Goal: Task Accomplishment & Management: Manage account settings

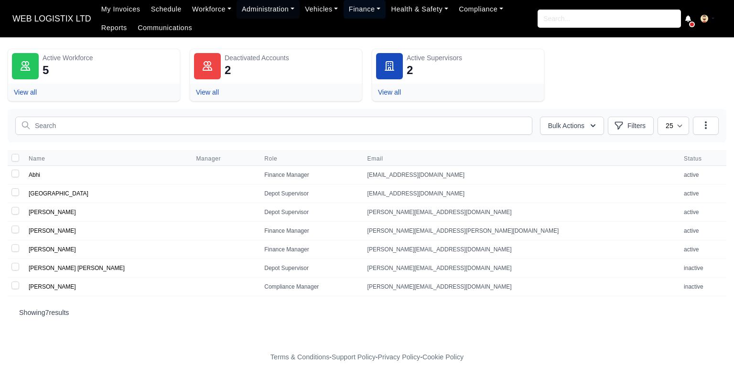
click at [371, 16] on link "Finance" at bounding box center [364, 9] width 43 height 19
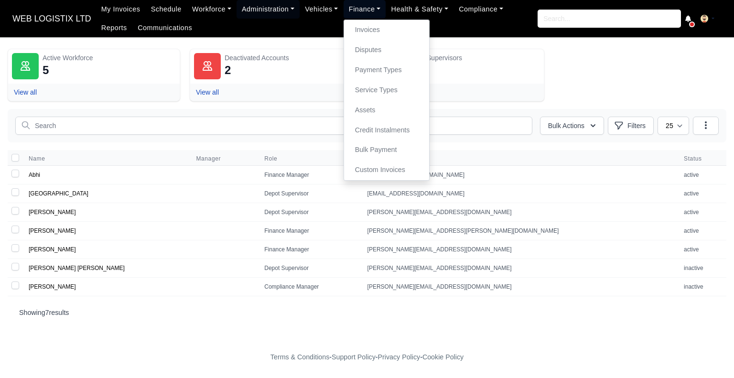
click at [343, 11] on link "Finance" at bounding box center [364, 9] width 43 height 19
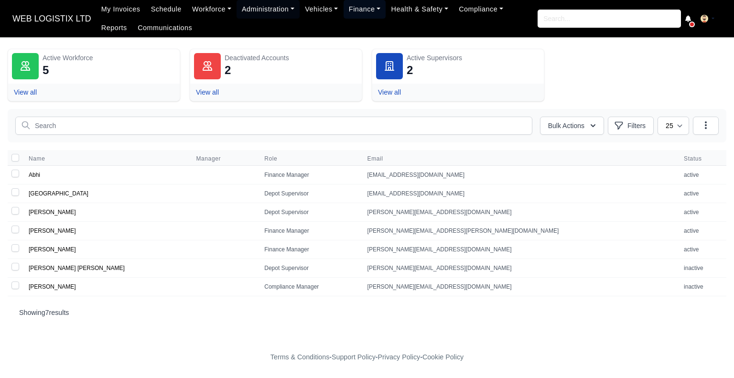
click at [348, 1] on link "Finance" at bounding box center [364, 9] width 43 height 19
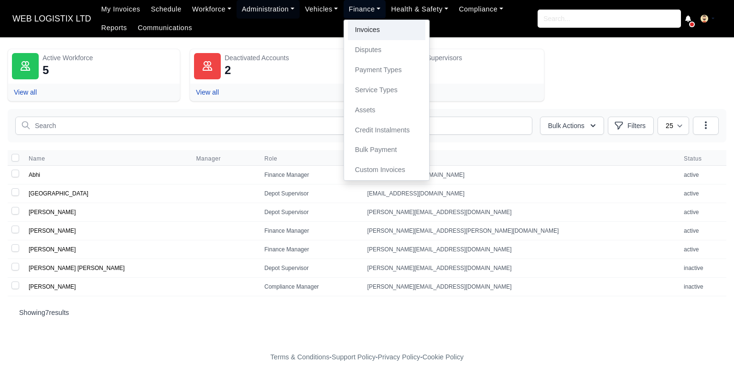
click at [365, 29] on link "Invoices" at bounding box center [386, 30] width 77 height 20
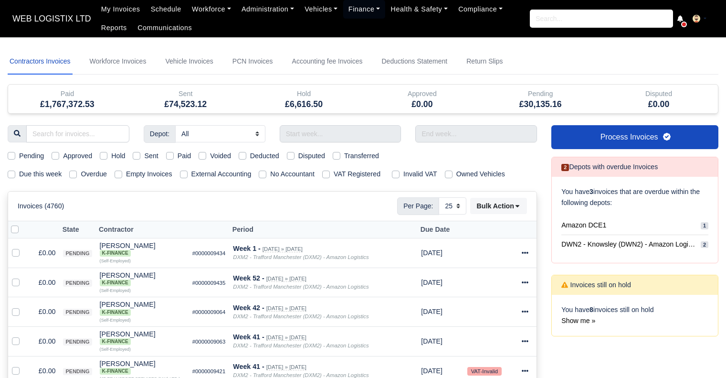
select select "25"
click at [304, 130] on input "text" at bounding box center [341, 133] width 122 height 17
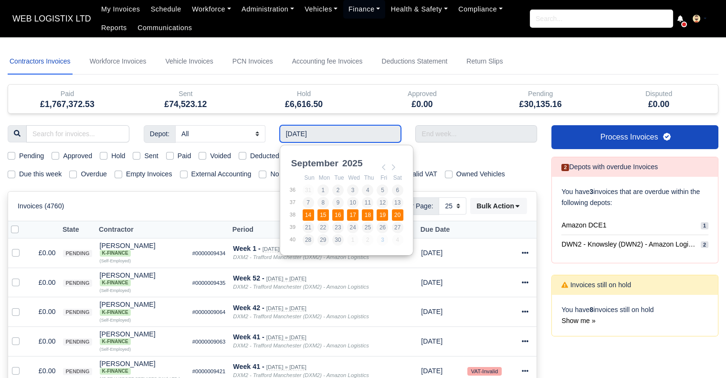
type input "14/09/2025 - 20/09/2025"
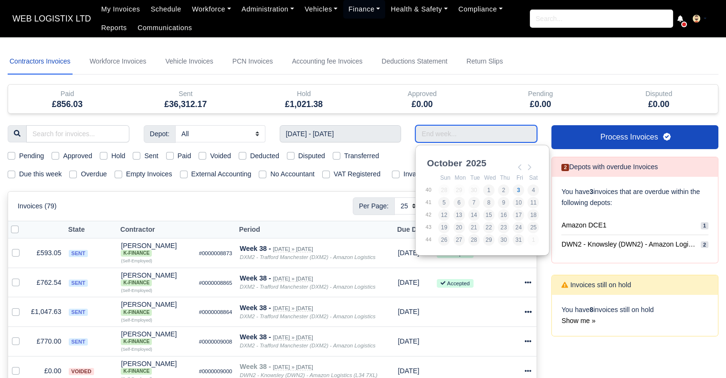
click at [453, 134] on input "Use the arrow keys to pick a date" at bounding box center [477, 133] width 122 height 17
type input "14/09/2025 - 20/09/2025"
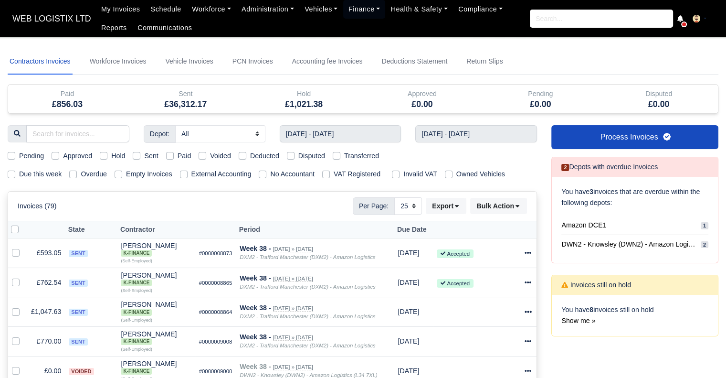
click at [144, 155] on label "Sent" at bounding box center [151, 155] width 14 height 11
click at [138, 155] on input "Sent" at bounding box center [137, 154] width 8 height 8
checkbox input "true"
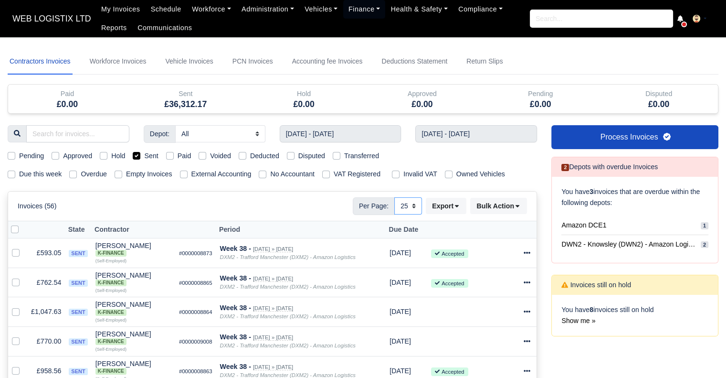
click at [413, 204] on select "10 25 50" at bounding box center [409, 205] width 28 height 17
select select "50"
click at [395, 197] on select "10 25 50" at bounding box center [409, 205] width 28 height 17
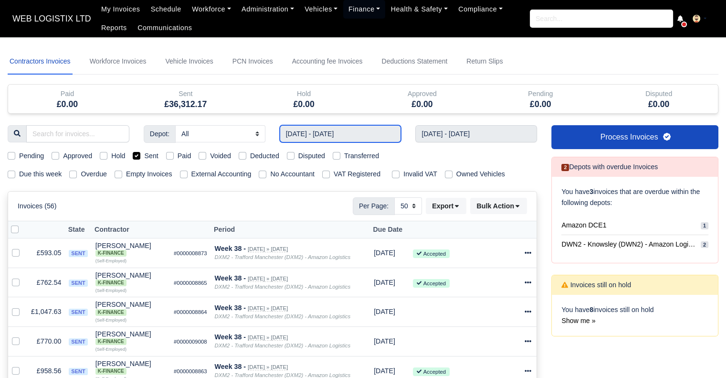
click at [306, 133] on input "14/09/2025 - 20/09/2025" at bounding box center [341, 133] width 122 height 17
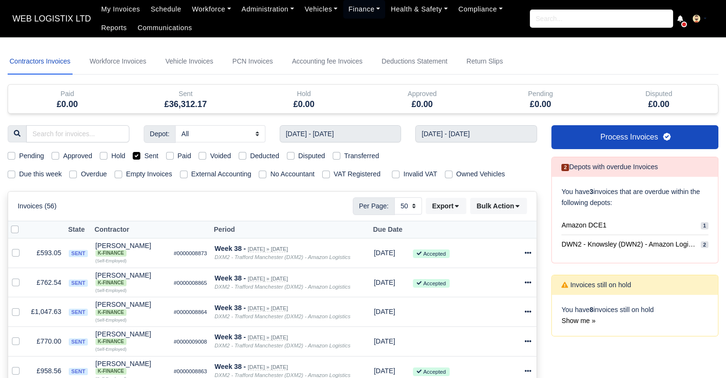
click at [144, 153] on label "Sent" at bounding box center [151, 155] width 14 height 11
click at [136, 153] on input "Sent" at bounding box center [137, 154] width 8 height 8
checkbox input "false"
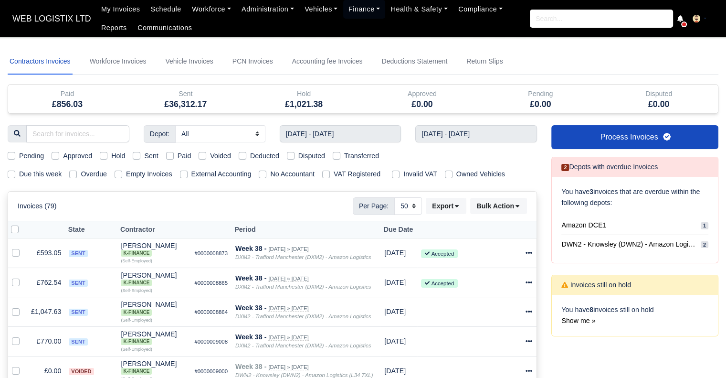
click at [675, 42] on body "WEB LOGISTIX LTD My Invoices Schedule Workforce Manpower Expiring Documents Lea…" at bounding box center [363, 189] width 726 height 378
click at [144, 156] on label "Sent" at bounding box center [151, 155] width 14 height 11
click at [139, 156] on input "Sent" at bounding box center [137, 154] width 8 height 8
checkbox input "true"
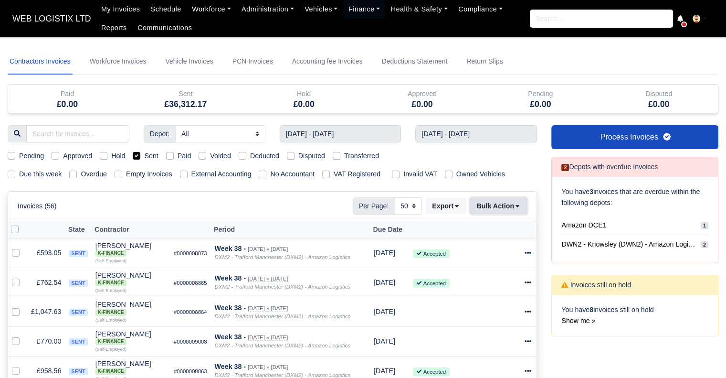
click at [491, 200] on button "Bulk Action" at bounding box center [498, 206] width 57 height 16
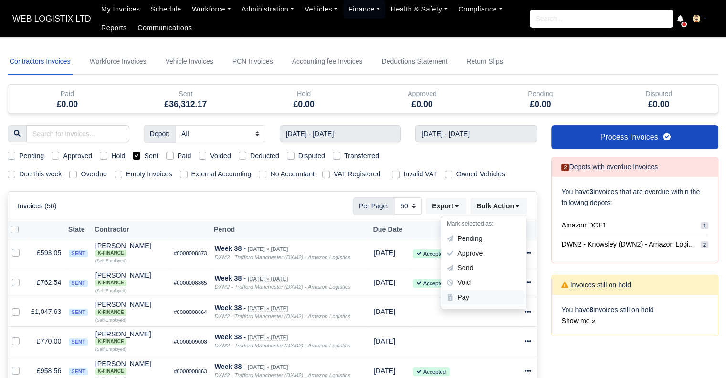
click at [477, 294] on div "Pay" at bounding box center [483, 297] width 85 height 15
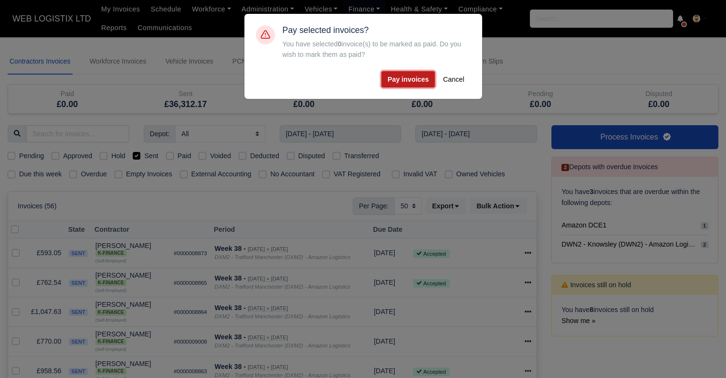
click at [415, 80] on button "Pay invoices" at bounding box center [408, 79] width 53 height 16
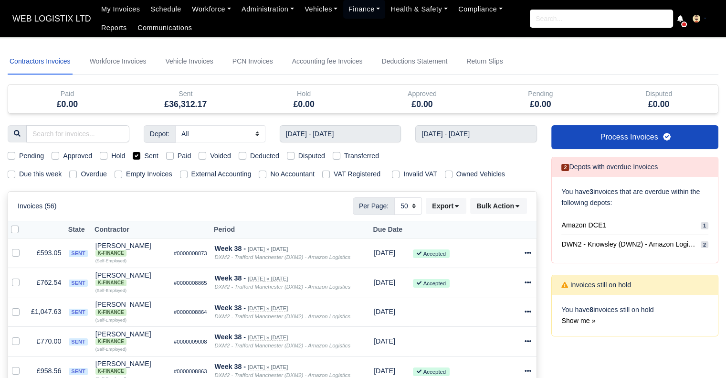
click at [22, 224] on label at bounding box center [22, 224] width 0 height 0
click at [13, 226] on input "checkbox" at bounding box center [15, 228] width 8 height 8
checkbox input "true"
click at [516, 205] on icon at bounding box center [518, 206] width 4 height 2
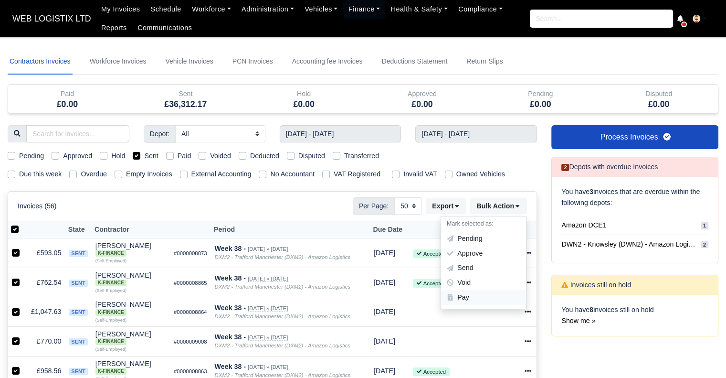
click at [480, 295] on div "Pay" at bounding box center [483, 297] width 85 height 15
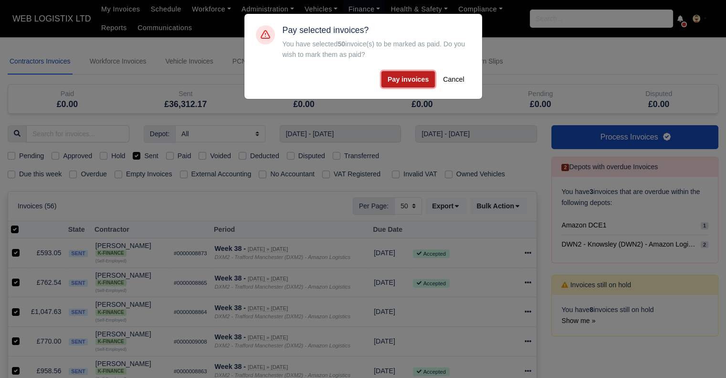
click at [419, 78] on button "Pay invoices" at bounding box center [408, 79] width 53 height 16
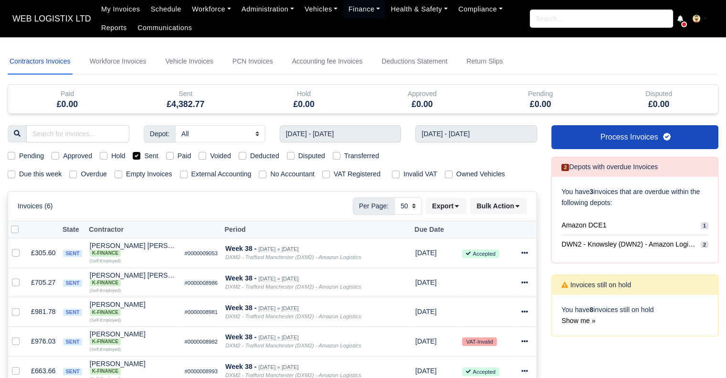
click at [22, 224] on label at bounding box center [22, 224] width 0 height 0
click at [15, 227] on input "checkbox" at bounding box center [15, 228] width 8 height 8
checkbox input "true"
click at [448, 198] on button "Export" at bounding box center [446, 206] width 41 height 16
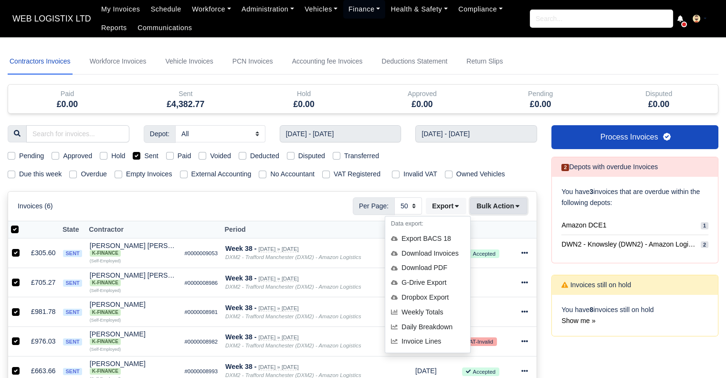
click at [484, 206] on button "Bulk Action" at bounding box center [498, 206] width 57 height 16
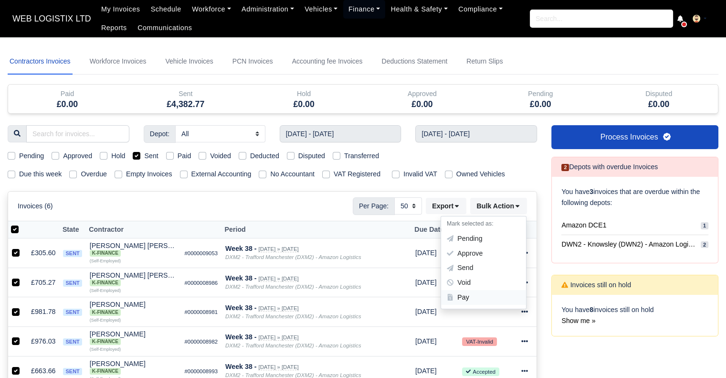
click at [464, 298] on div "Pay" at bounding box center [483, 297] width 85 height 15
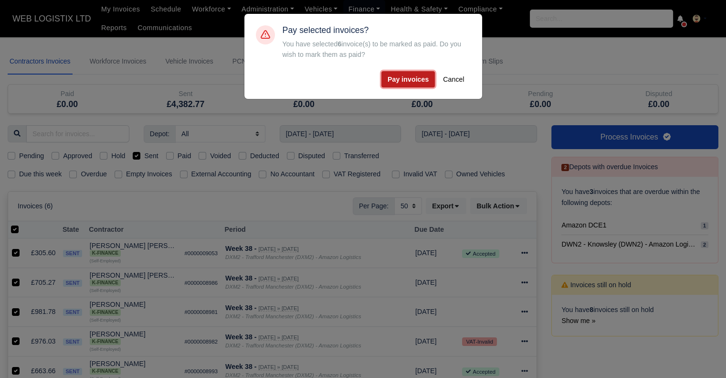
click at [407, 78] on button "Pay invoices" at bounding box center [408, 79] width 53 height 16
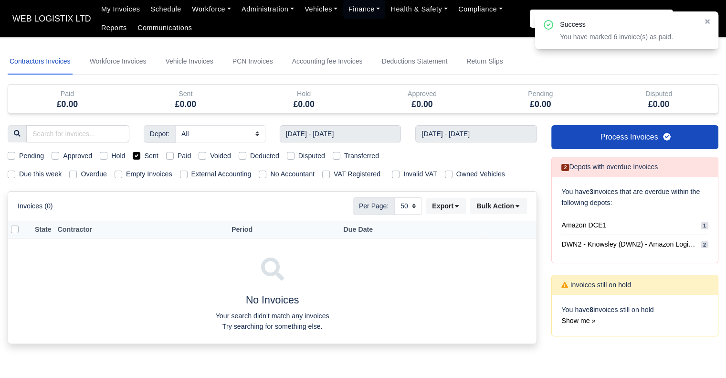
click at [178, 155] on label "Paid" at bounding box center [185, 155] width 14 height 11
click at [168, 155] on input "Paid" at bounding box center [170, 154] width 8 height 8
checkbox input "true"
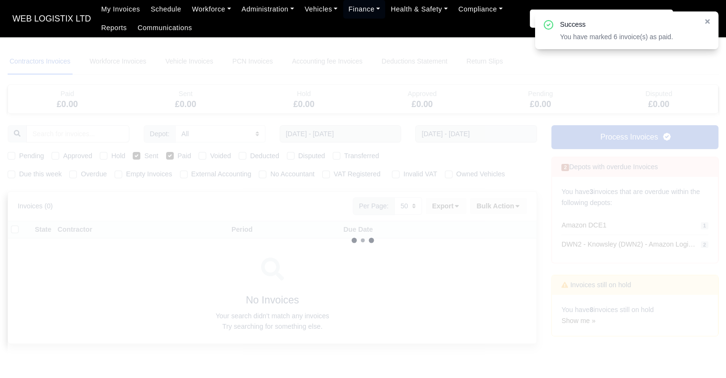
click at [138, 156] on div at bounding box center [363, 240] width 711 height 383
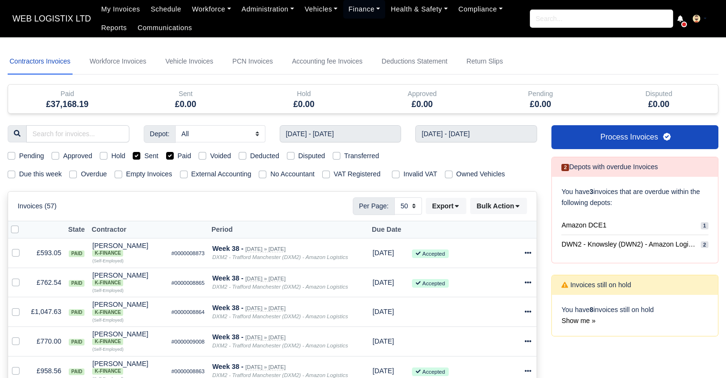
click at [144, 156] on label "Sent" at bounding box center [151, 155] width 14 height 11
click at [138, 156] on input "Sent" at bounding box center [137, 154] width 8 height 8
checkbox input "false"
click at [178, 152] on label "Paid" at bounding box center [185, 155] width 14 height 11
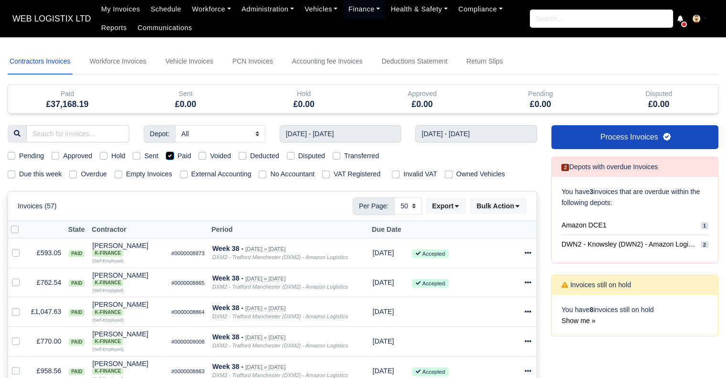
click at [168, 152] on input "Paid" at bounding box center [170, 154] width 8 height 8
checkbox input "false"
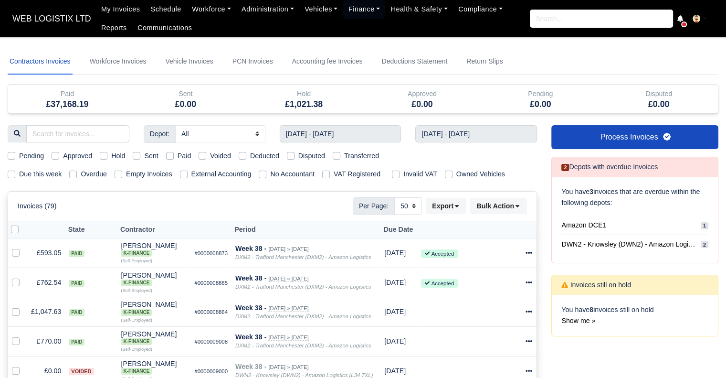
click at [15, 154] on div "Pending" at bounding box center [26, 155] width 36 height 11
click at [19, 155] on label "Pending" at bounding box center [31, 155] width 25 height 11
click at [11, 155] on input "Pending" at bounding box center [12, 154] width 8 height 8
checkbox input "true"
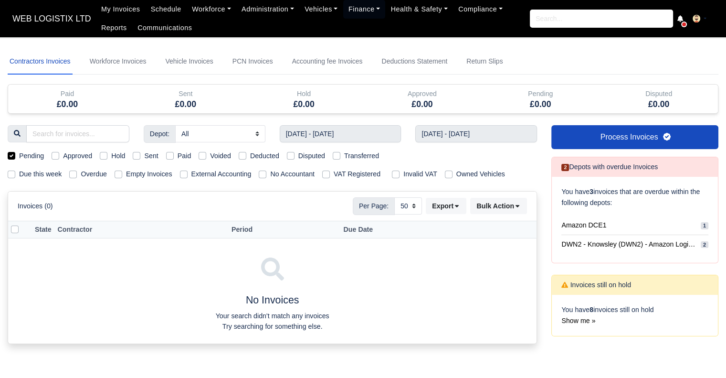
click at [19, 155] on label "Pending" at bounding box center [31, 155] width 25 height 11
click at [11, 155] on input "Pending" at bounding box center [12, 154] width 8 height 8
checkbox input "false"
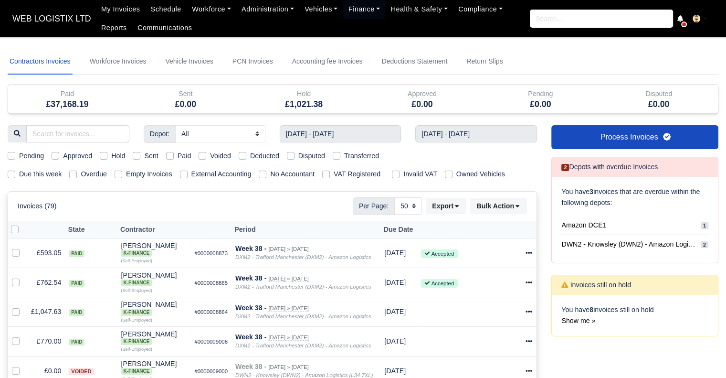
click at [63, 155] on label "Approved" at bounding box center [77, 155] width 29 height 11
click at [52, 155] on input "Approved" at bounding box center [56, 154] width 8 height 8
checkbox input "true"
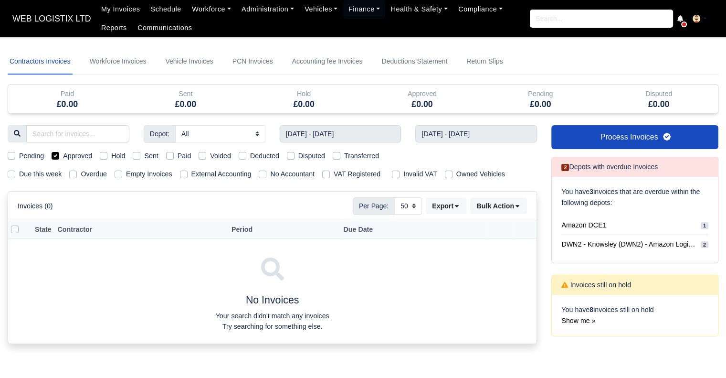
click at [63, 155] on label "Approved" at bounding box center [77, 155] width 29 height 11
click at [52, 155] on input "Approved" at bounding box center [56, 154] width 8 height 8
checkbox input "false"
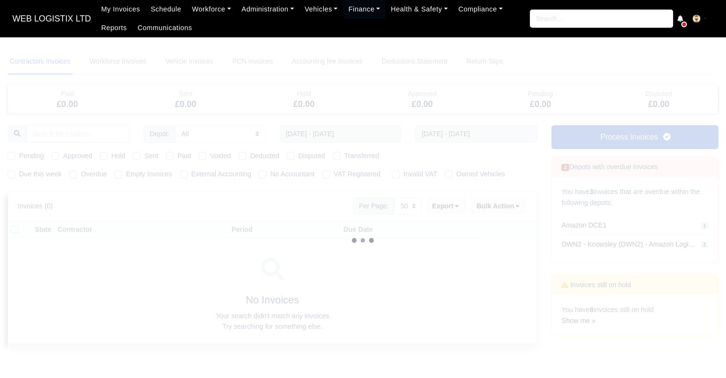
click at [105, 154] on div at bounding box center [363, 240] width 711 height 383
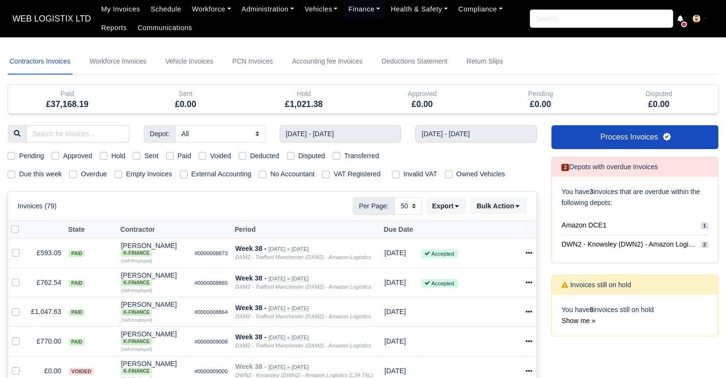
click at [111, 154] on label "Hold" at bounding box center [118, 155] width 14 height 11
click at [105, 154] on input "Hold" at bounding box center [104, 154] width 8 height 8
checkbox input "true"
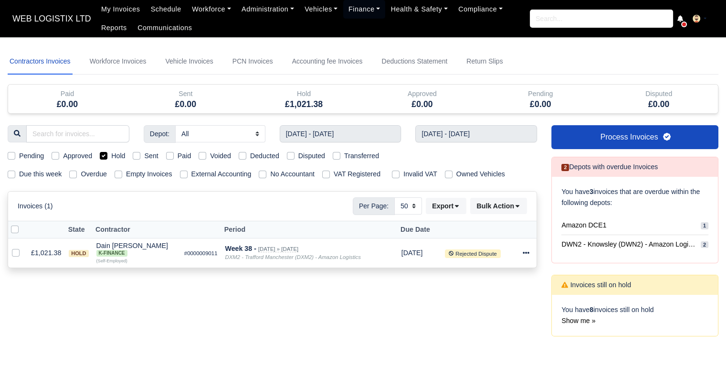
click at [111, 154] on label "Hold" at bounding box center [118, 155] width 14 height 11
click at [105, 154] on input "Hold" at bounding box center [104, 154] width 8 height 8
checkbox input "false"
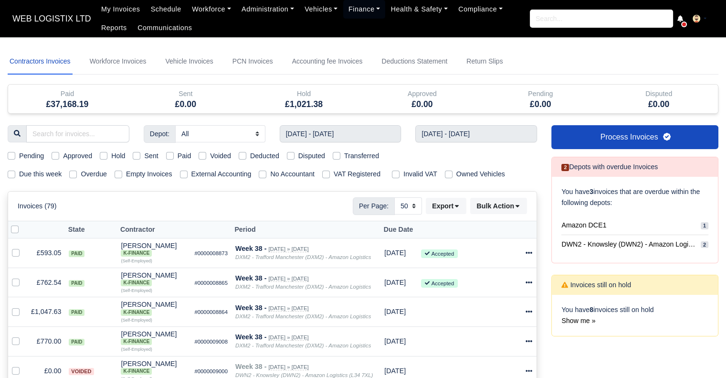
click at [111, 154] on label "Hold" at bounding box center [118, 155] width 14 height 11
click at [105, 154] on input "Hold" at bounding box center [104, 154] width 8 height 8
checkbox input "true"
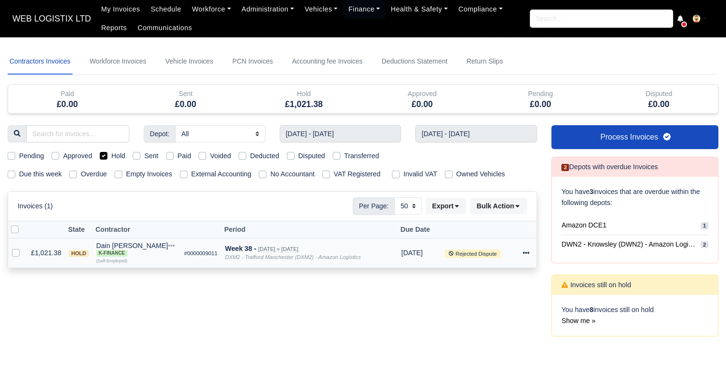
click at [525, 254] on icon at bounding box center [526, 252] width 7 height 7
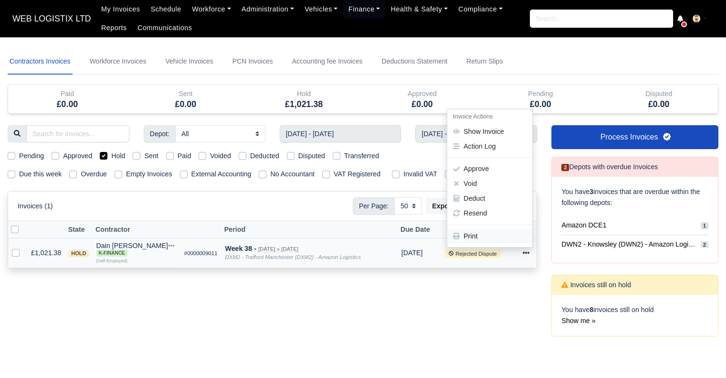
click at [490, 235] on link "Print" at bounding box center [490, 236] width 85 height 15
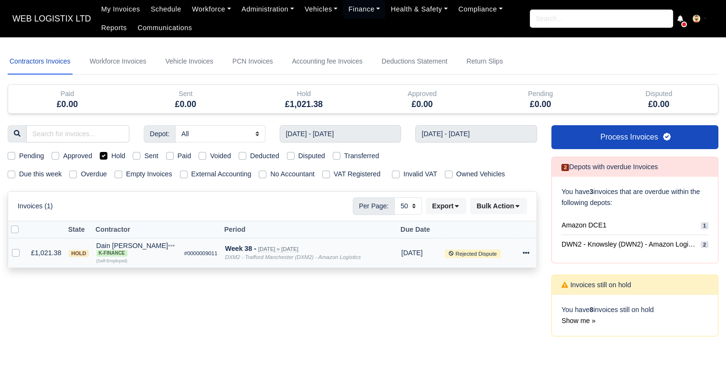
click at [490, 235] on th at bounding box center [480, 230] width 78 height 18
click at [111, 156] on label "Hold" at bounding box center [118, 155] width 14 height 11
click at [103, 156] on input "Hold" at bounding box center [104, 154] width 8 height 8
checkbox input "false"
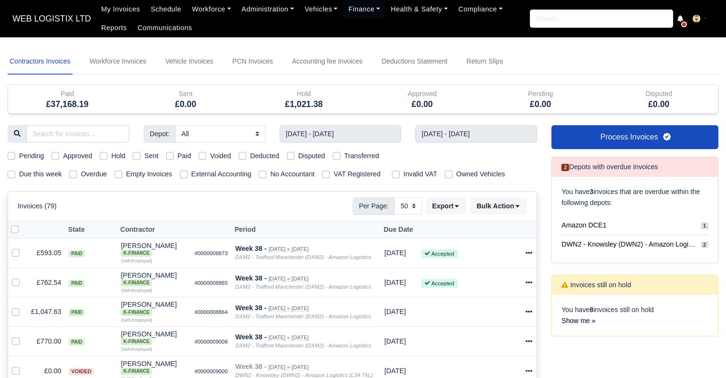
click at [210, 154] on label "Voided" at bounding box center [220, 155] width 21 height 11
click at [201, 154] on input "Voided" at bounding box center [203, 154] width 8 height 8
checkbox input "true"
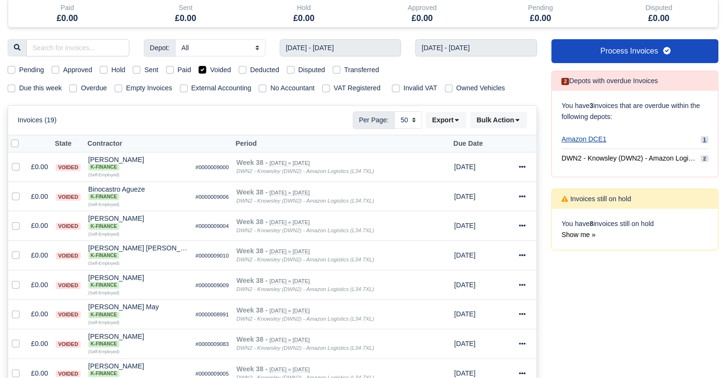
scroll to position [85, 0]
click at [210, 70] on label "Voided" at bounding box center [220, 70] width 21 height 11
click at [201, 70] on input "Voided" at bounding box center [203, 69] width 8 height 8
checkbox input "false"
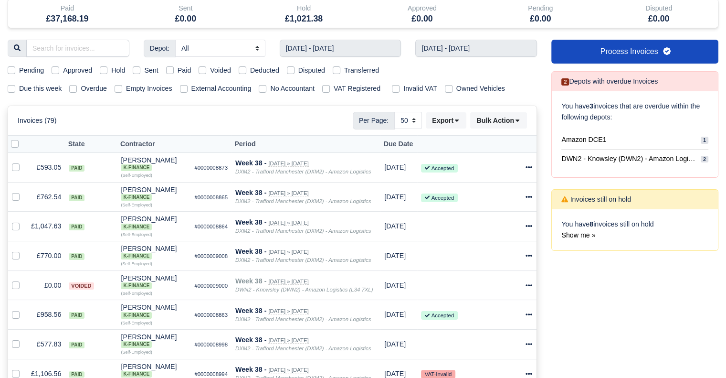
click at [250, 66] on label "Deducted" at bounding box center [264, 70] width 29 height 11
click at [240, 66] on input "Deducted" at bounding box center [243, 69] width 8 height 8
checkbox input "true"
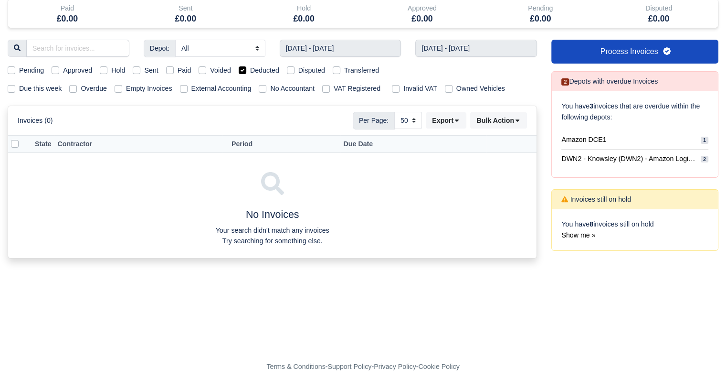
click at [250, 66] on label "Deducted" at bounding box center [264, 70] width 29 height 11
click at [240, 66] on input "Deducted" at bounding box center [243, 69] width 8 height 8
checkbox input "false"
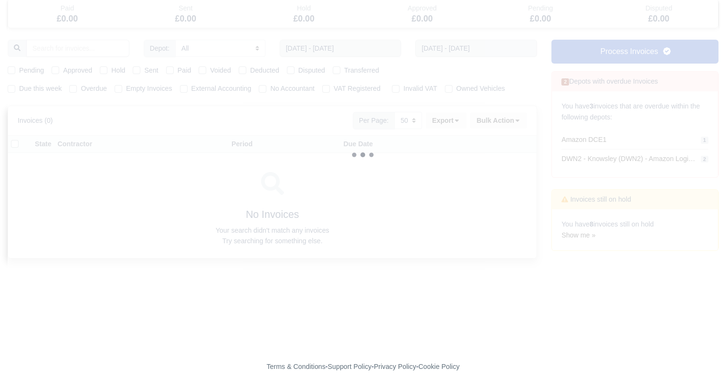
click at [294, 70] on div at bounding box center [363, 154] width 711 height 383
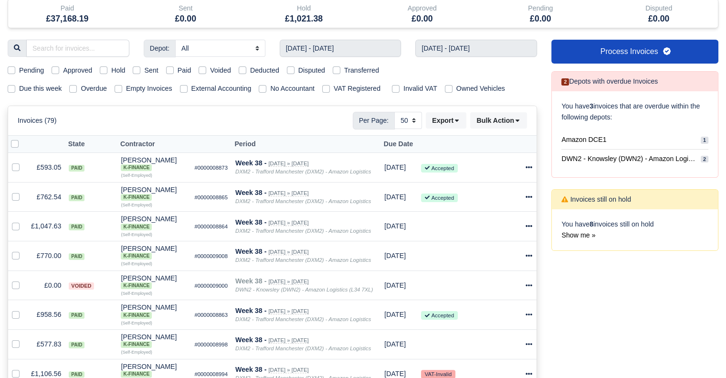
click at [299, 70] on label "Disputed" at bounding box center [312, 70] width 27 height 11
click at [290, 70] on input "Disputed" at bounding box center [291, 69] width 8 height 8
checkbox input "true"
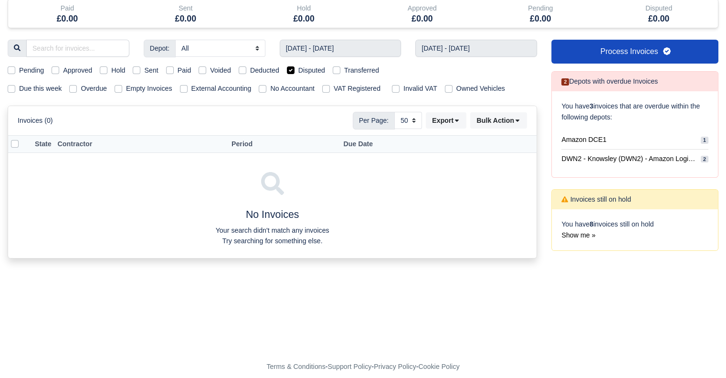
click at [299, 70] on label "Disputed" at bounding box center [312, 70] width 27 height 11
click at [290, 70] on input "Disputed" at bounding box center [291, 69] width 8 height 8
checkbox input "false"
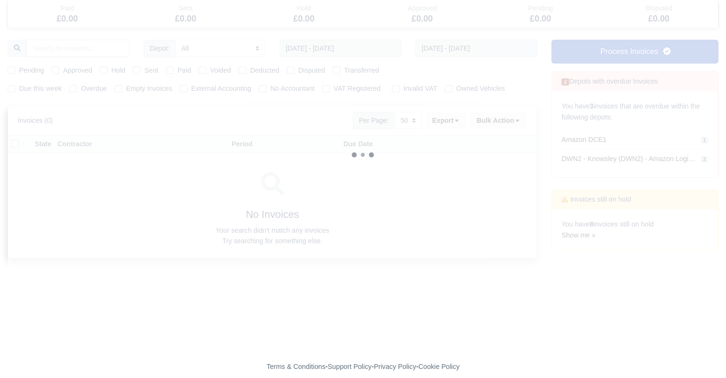
click at [336, 68] on div at bounding box center [363, 154] width 711 height 383
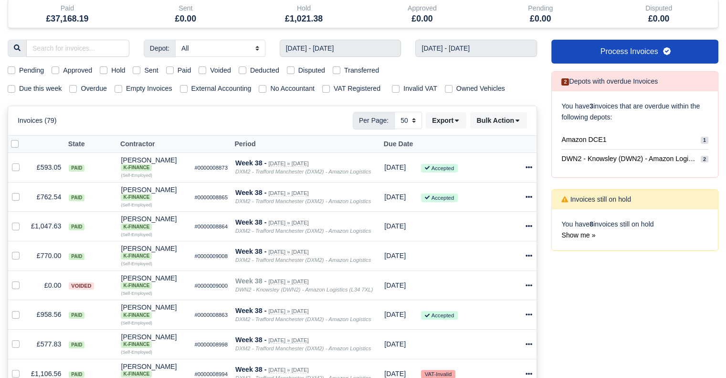
click at [344, 68] on label "Transferred" at bounding box center [361, 70] width 35 height 11
click at [336, 68] on input "Transferred" at bounding box center [337, 69] width 8 height 8
checkbox input "true"
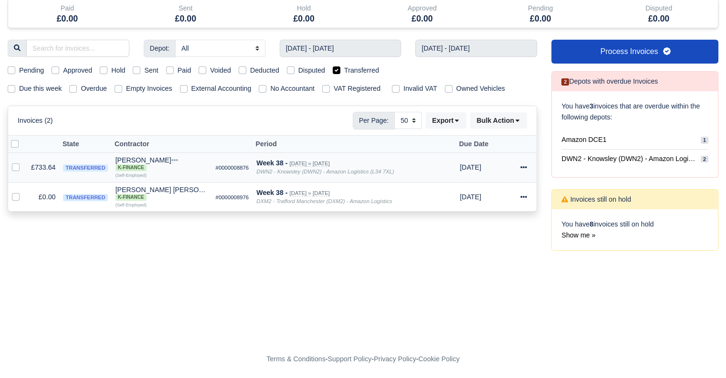
click at [523, 165] on icon at bounding box center [524, 167] width 7 height 7
click at [480, 243] on link "Print" at bounding box center [490, 238] width 85 height 15
click at [344, 70] on label "Transferred" at bounding box center [361, 70] width 35 height 11
click at [337, 70] on input "Transferred" at bounding box center [337, 69] width 8 height 8
checkbox input "false"
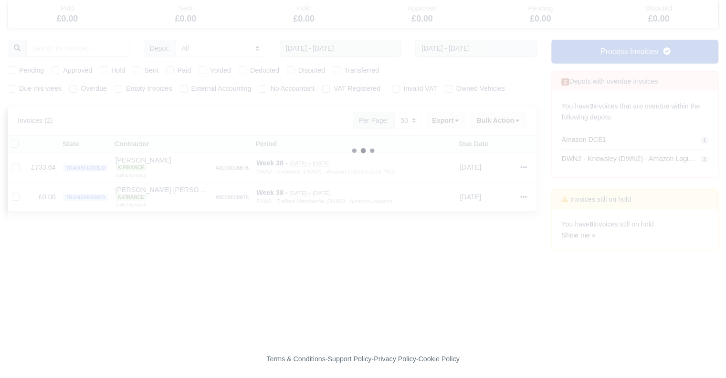
click at [173, 68] on div at bounding box center [363, 150] width 711 height 375
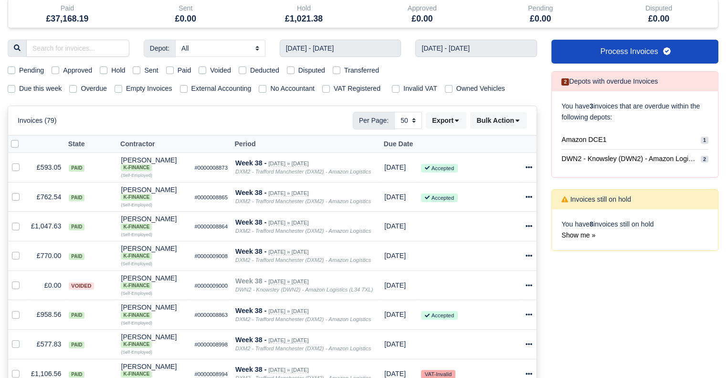
click at [178, 70] on label "Paid" at bounding box center [185, 70] width 14 height 11
click at [169, 70] on input "Paid" at bounding box center [170, 69] width 8 height 8
checkbox input "true"
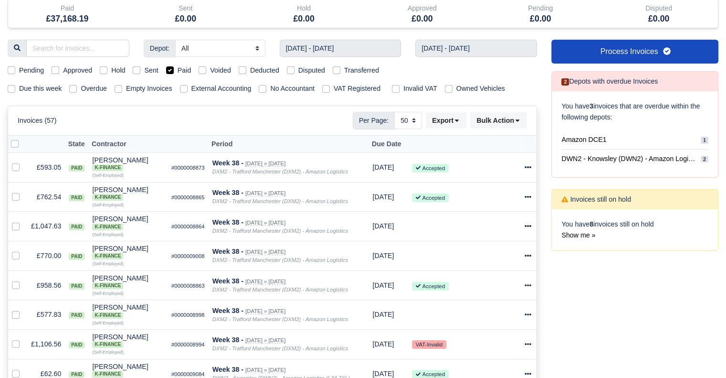
click at [22, 139] on label at bounding box center [22, 139] width 0 height 0
click at [15, 143] on input "checkbox" at bounding box center [15, 143] width 8 height 8
checkbox input "true"
click at [448, 119] on button "Export" at bounding box center [446, 120] width 41 height 16
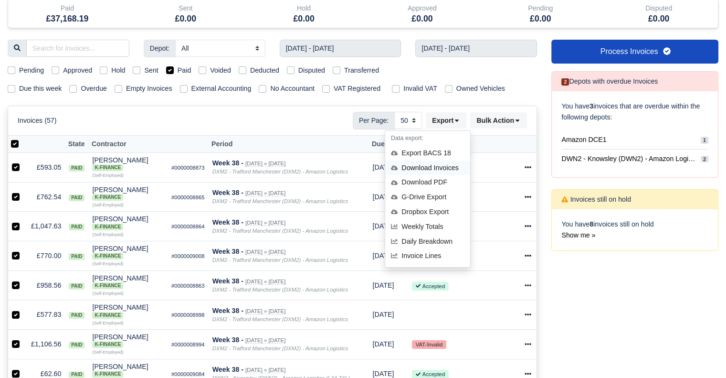
click at [439, 164] on div "Download Invoices" at bounding box center [427, 167] width 85 height 15
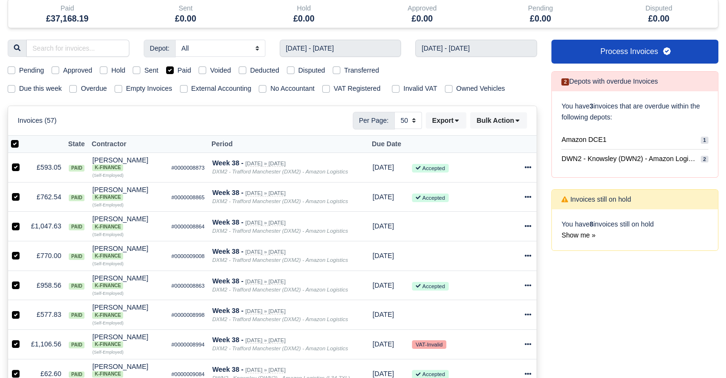
click at [344, 68] on label "Transferred" at bounding box center [361, 70] width 35 height 11
click at [333, 68] on input "Transferred" at bounding box center [337, 69] width 8 height 8
checkbox input "true"
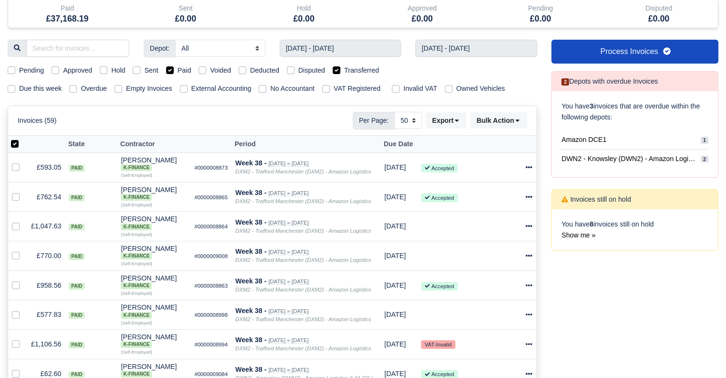
click at [178, 71] on label "Paid" at bounding box center [185, 70] width 14 height 11
click at [168, 71] on input "Paid" at bounding box center [170, 69] width 8 height 8
checkbox input "false"
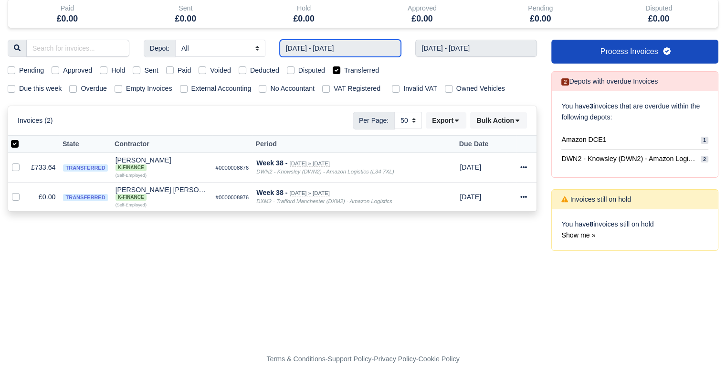
click at [359, 52] on input "14/09/2025 - 20/09/2025" at bounding box center [341, 48] width 122 height 17
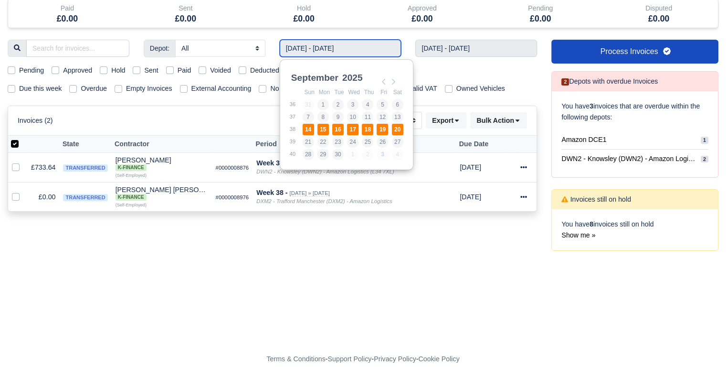
click at [315, 128] on td "14" at bounding box center [309, 129] width 15 height 12
click at [356, 45] on input "14/09/2025 - 20/09/2025" at bounding box center [341, 48] width 122 height 17
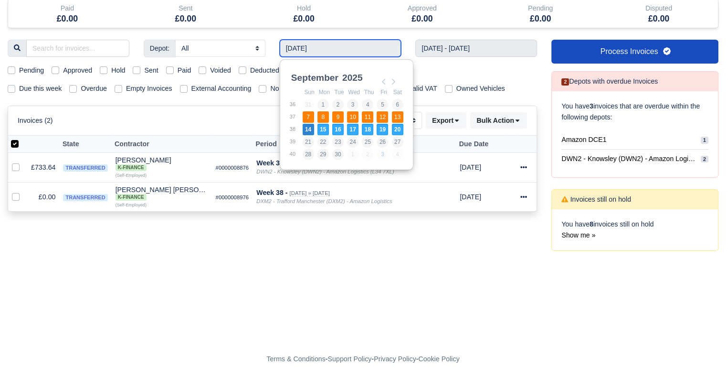
type input "07/09/2025 - 13/09/2025"
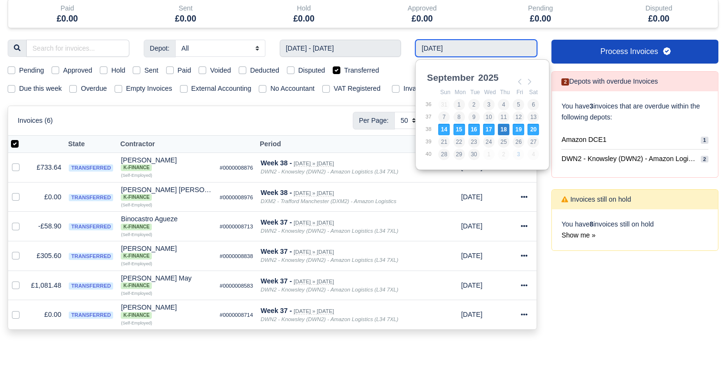
type input "07/09/2025 - 13/09/2025"
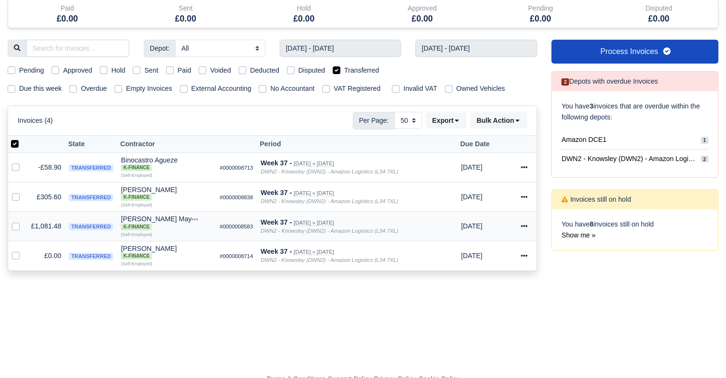
click at [523, 226] on icon at bounding box center [524, 226] width 7 height 2
click at [504, 259] on link "Show Invoice" at bounding box center [490, 255] width 85 height 15
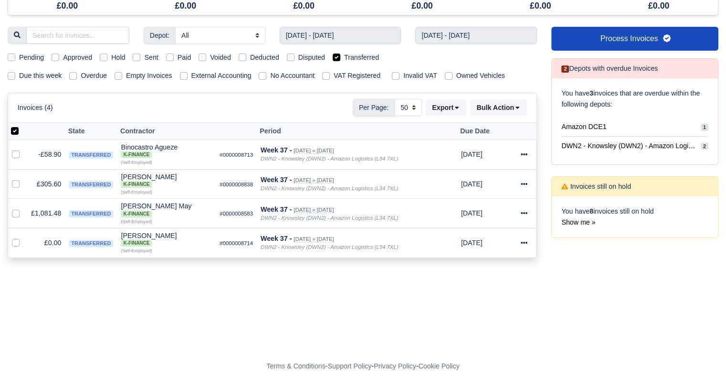
scroll to position [108, 0]
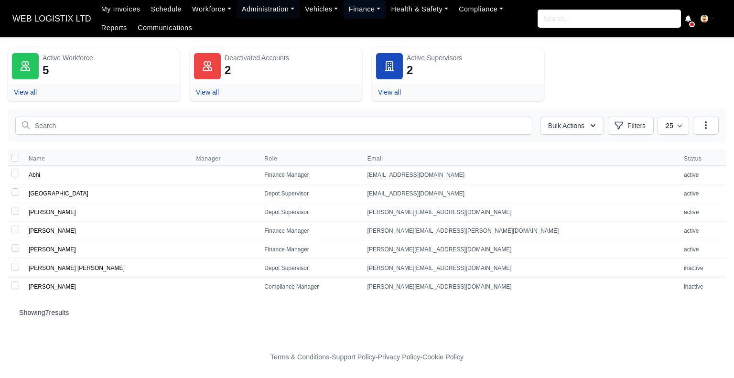
click at [354, 6] on link "Finance" at bounding box center [364, 9] width 43 height 19
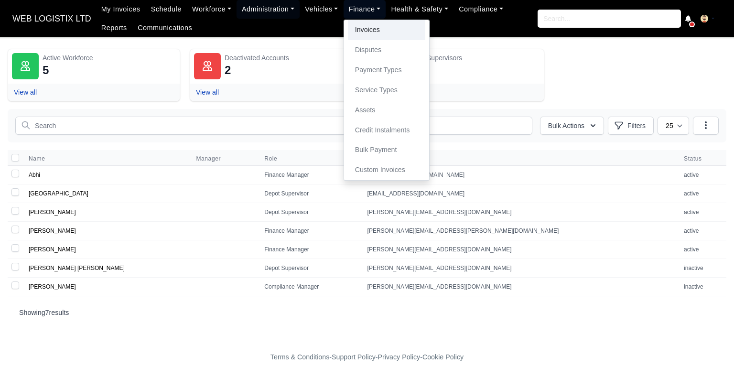
click at [351, 27] on link "Invoices" at bounding box center [386, 30] width 77 height 20
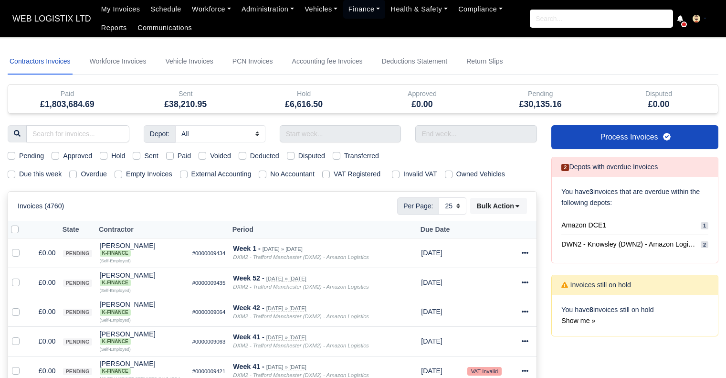
select select "25"
click at [313, 135] on input "text" at bounding box center [341, 133] width 122 height 17
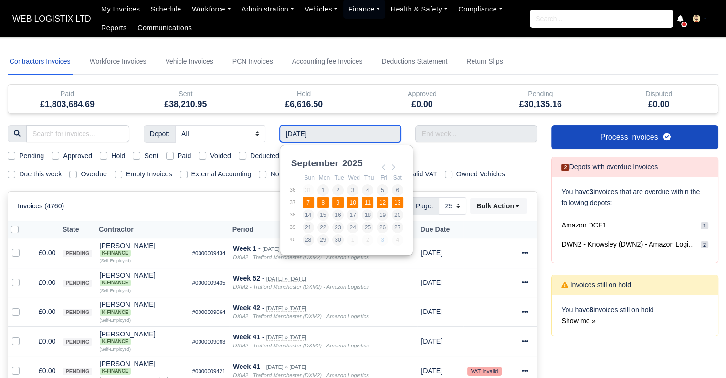
type input "07/09/2025 - 13/09/2025"
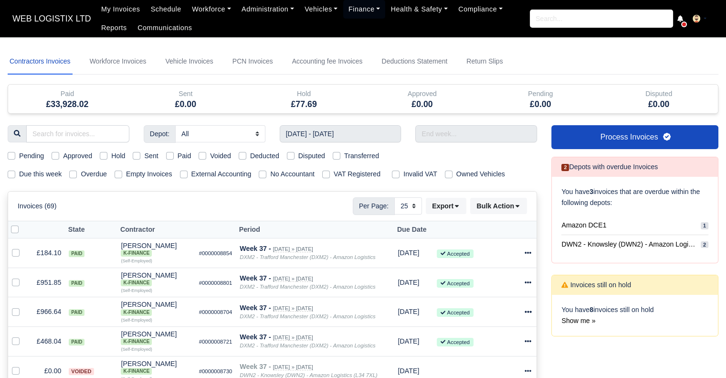
click at [344, 157] on label "Transferred" at bounding box center [361, 155] width 35 height 11
click at [336, 157] on input "Transferred" at bounding box center [337, 154] width 8 height 8
checkbox input "true"
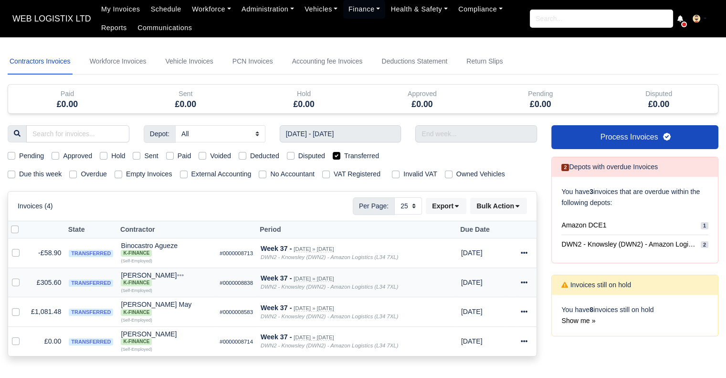
click at [525, 282] on icon at bounding box center [524, 282] width 7 height 7
click at [499, 310] on link "Show Invoice" at bounding box center [490, 311] width 85 height 15
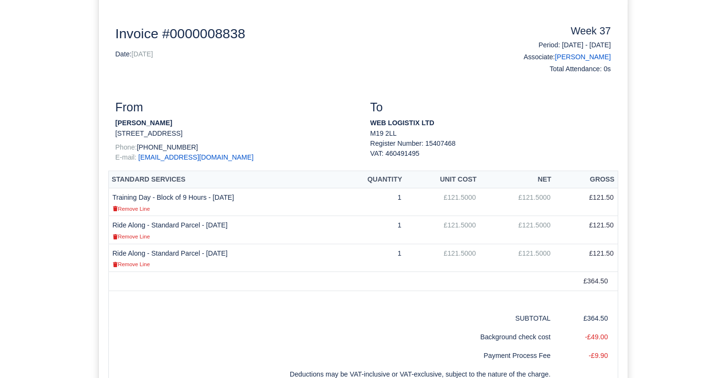
scroll to position [136, 0]
